Goal: Information Seeking & Learning: Compare options

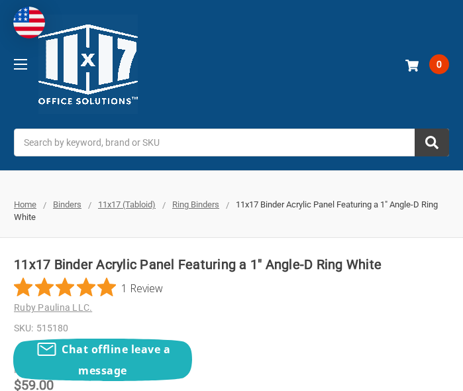
scroll to position [132, 0]
click at [150, 203] on span "11x17 (Tabloid)" at bounding box center [127, 204] width 58 height 10
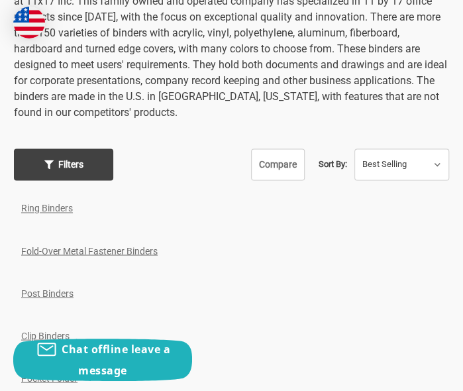
scroll to position [596, 0]
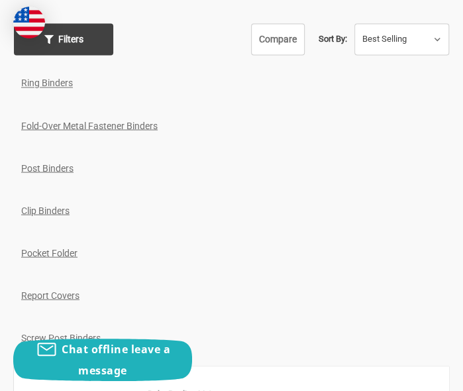
click at [67, 169] on link "Post Binders" at bounding box center [47, 167] width 52 height 11
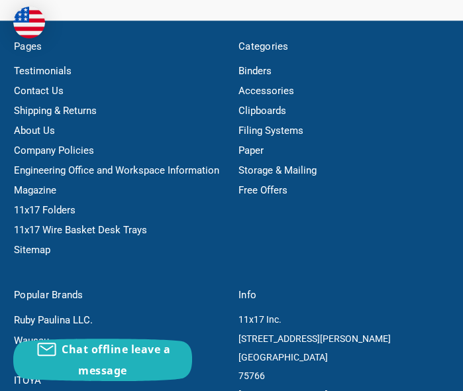
scroll to position [66, 0]
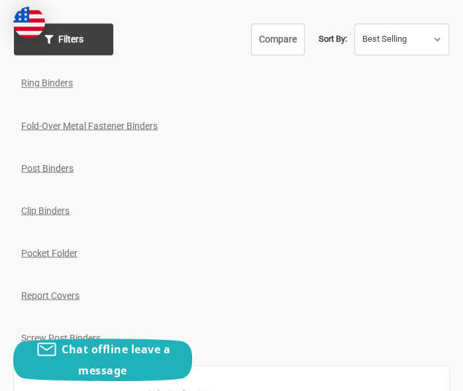
click at [117, 124] on link "Fold-Over Metal Fastener Binders" at bounding box center [89, 125] width 136 height 11
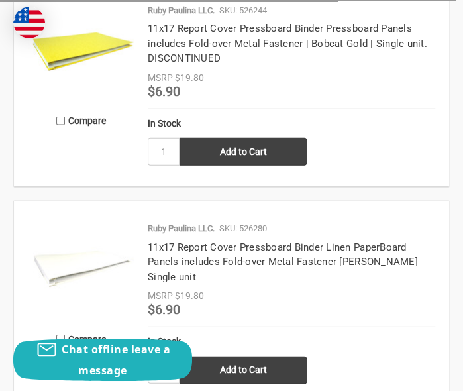
scroll to position [861, 0]
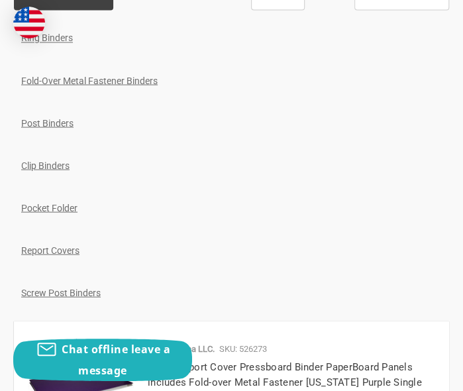
scroll to position [662, 0]
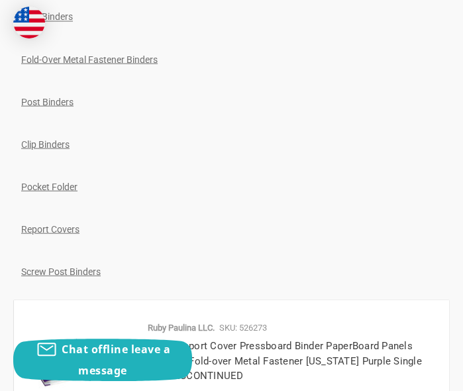
click at [55, 142] on link "Clip Binders" at bounding box center [45, 143] width 48 height 11
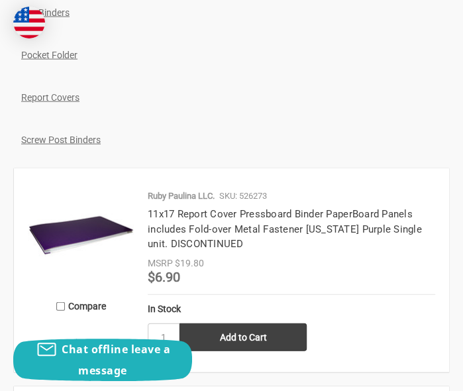
scroll to position [662, 0]
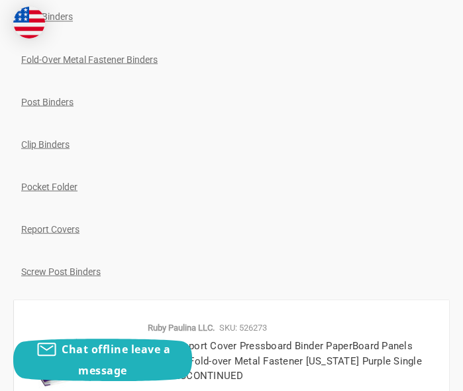
click at [65, 187] on link "Pocket Folder" at bounding box center [49, 186] width 56 height 11
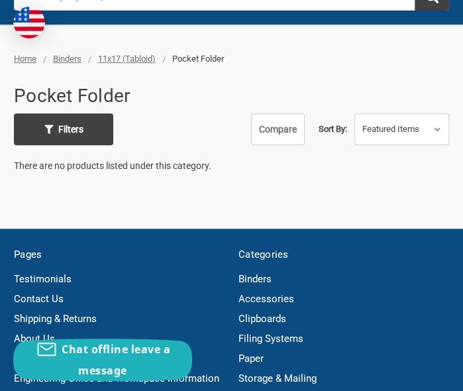
scroll to position [66, 0]
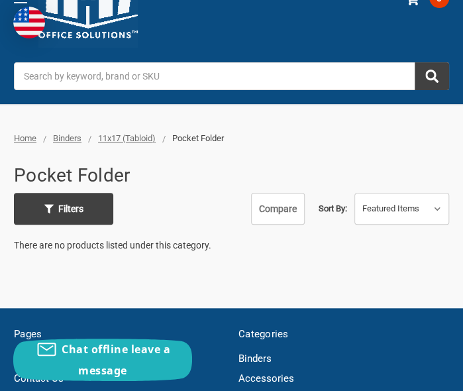
click at [130, 134] on span "11x17 (Tabloid)" at bounding box center [127, 138] width 58 height 10
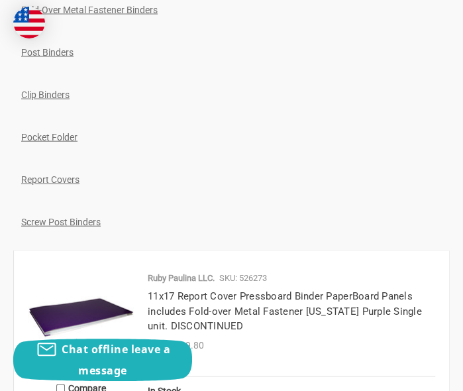
scroll to position [728, 0]
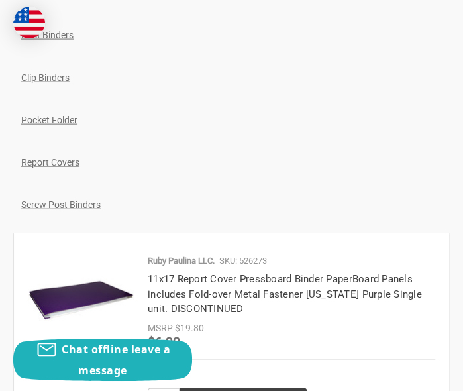
click at [69, 162] on link "Report Covers" at bounding box center [50, 162] width 58 height 11
